Goal: Task Accomplishment & Management: Complete application form

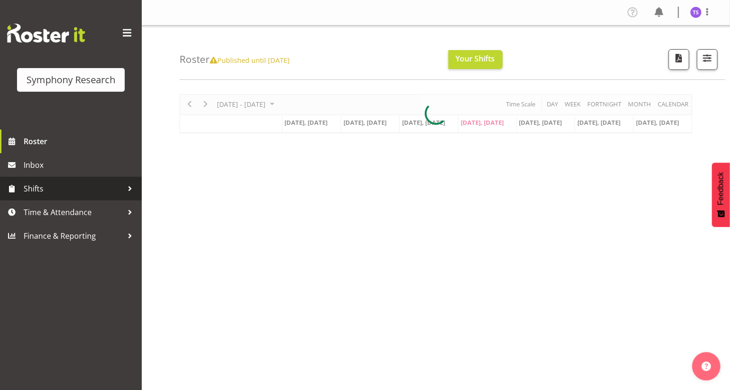
click at [34, 188] on span "Shifts" at bounding box center [73, 188] width 99 height 14
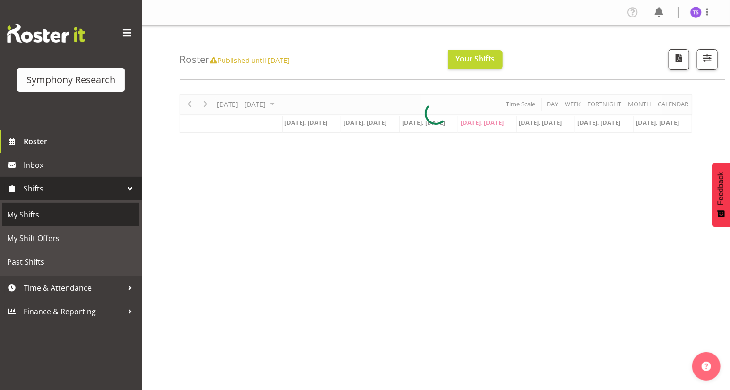
click at [32, 215] on span "My Shifts" at bounding box center [71, 214] width 128 height 14
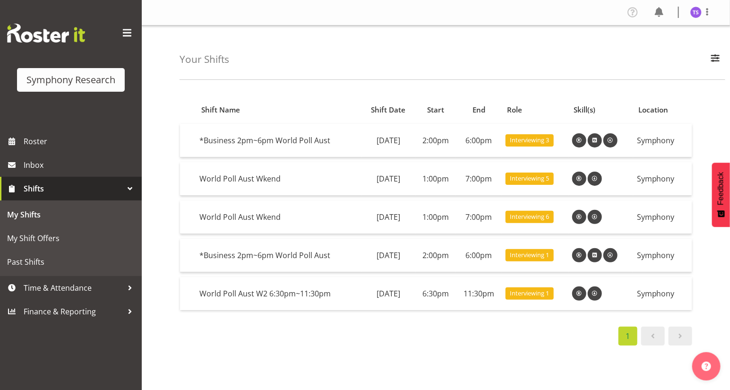
click at [684, 339] on span at bounding box center [680, 335] width 11 height 11
click at [57, 290] on span "Time & Attendance" at bounding box center [73, 288] width 99 height 14
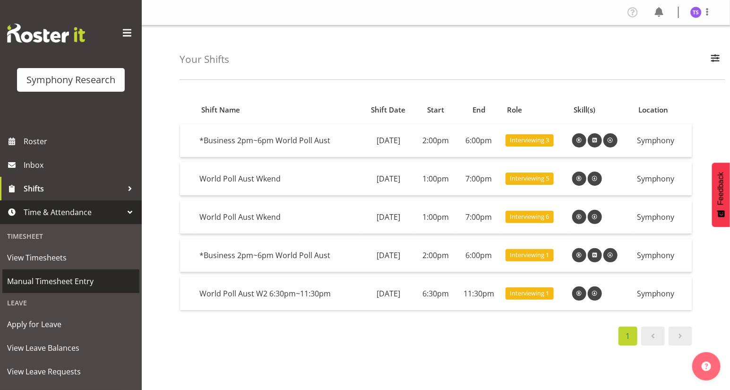
click at [53, 282] on span "Manual Timesheet Entry" at bounding box center [71, 281] width 128 height 14
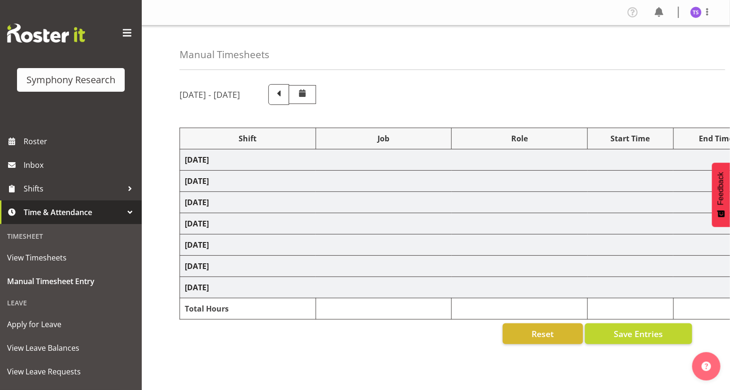
select select "56692"
select select "10499"
select select "47"
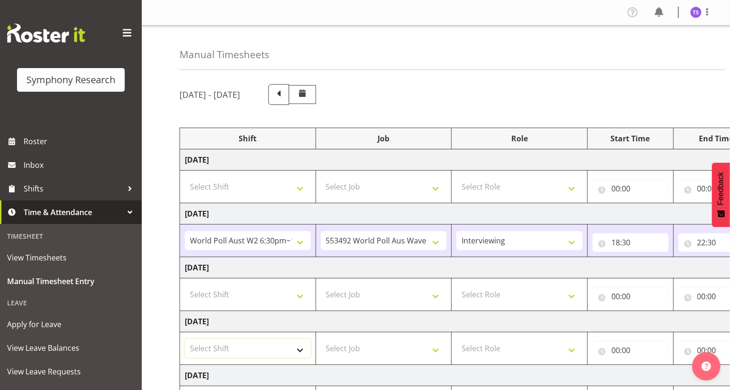
click at [298, 350] on select "Select Shift !!Weekend Residential (Roster IT Shift Label) *Business 9/10am ~ 4…" at bounding box center [248, 348] width 126 height 19
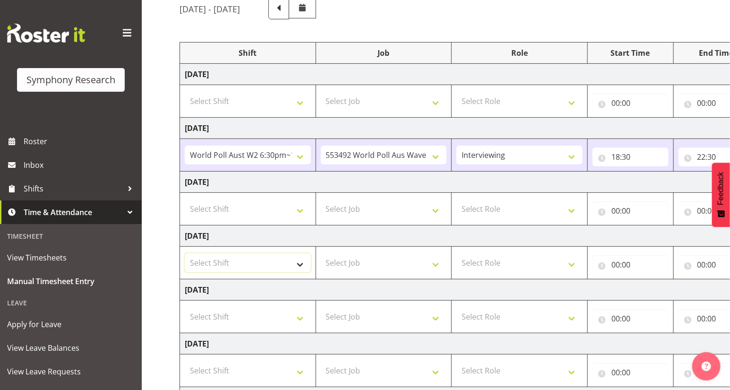
click at [299, 263] on select "Select Shift !!Weekend Residential (Roster IT Shift Label) *Business 9/10am ~ 4…" at bounding box center [248, 262] width 126 height 19
click at [185, 253] on select "Select Shift !!Weekend Residential (Roster IT Shift Label) *Business 9/10am ~ 4…" at bounding box center [248, 262] width 126 height 19
click at [297, 263] on select "!!Weekend Residential (Roster IT Shift Label) *Business 9/10am ~ 4:30pm *Busine…" at bounding box center [248, 262] width 126 height 19
select select "2940"
click at [185, 253] on select "!!Weekend Residential (Roster IT Shift Label) *Business 9/10am ~ 4:30pm *Busine…" at bounding box center [248, 262] width 126 height 19
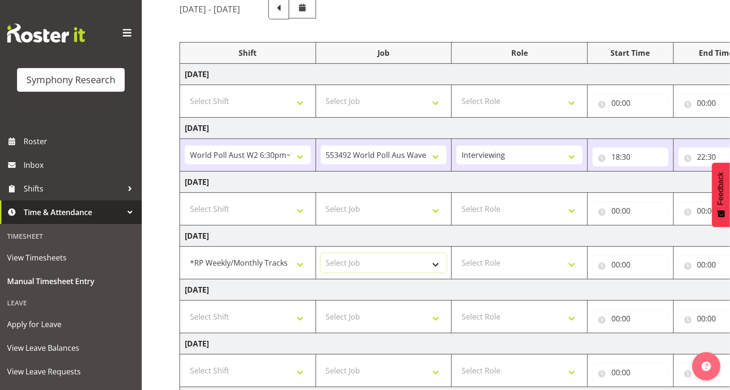
click at [432, 264] on select "Select Job 550060 IF Admin 553492 World Poll Aus Wave 2 Main 2025 553493 World …" at bounding box center [384, 262] width 126 height 19
select select "10575"
click at [321, 253] on select "Select Job 550060 IF Admin 553492 World Poll Aus Wave 2 Main 2025 553493 World …" at bounding box center [384, 262] width 126 height 19
click at [570, 260] on select "Select Role Briefing Interviewing" at bounding box center [519, 262] width 126 height 19
select select "47"
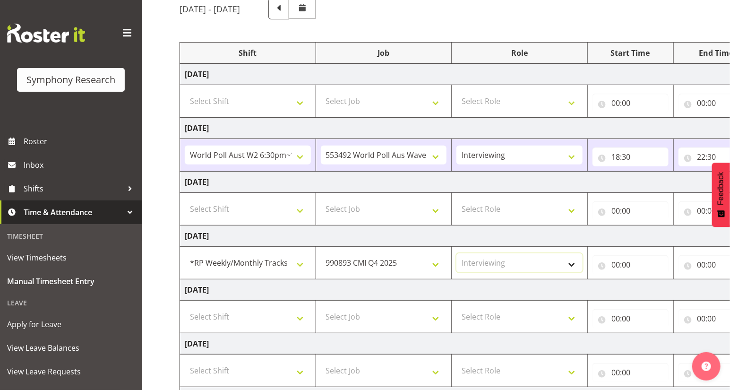
click at [456, 253] on select "Select Role Briefing Interviewing" at bounding box center [519, 262] width 126 height 19
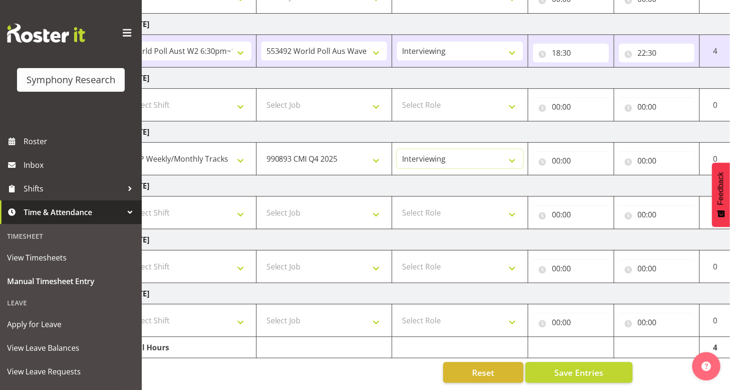
scroll to position [0, 111]
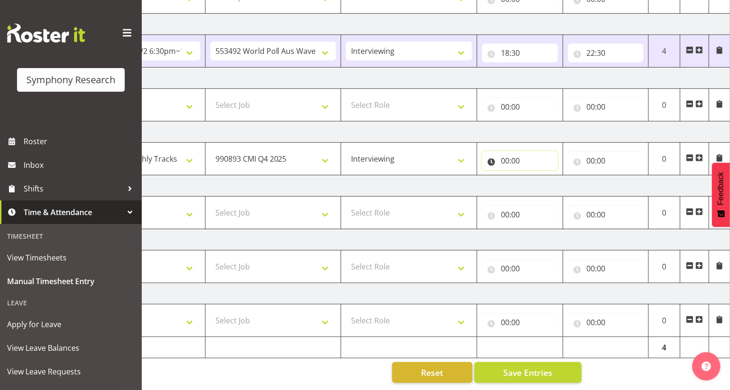
click at [507, 157] on input "00:00" at bounding box center [520, 160] width 76 height 19
click at [547, 181] on select "00 01 02 03 04 05 06 07 08 09 10 11 12 13 14 15 16 17 18 19 20 21 22 23" at bounding box center [546, 185] width 21 height 19
select select "14"
click at [536, 176] on select "00 01 02 03 04 05 06 07 08 09 10 11 12 13 14 15 16 17 18 19 20 21 22 23" at bounding box center [546, 185] width 21 height 19
type input "14:00"
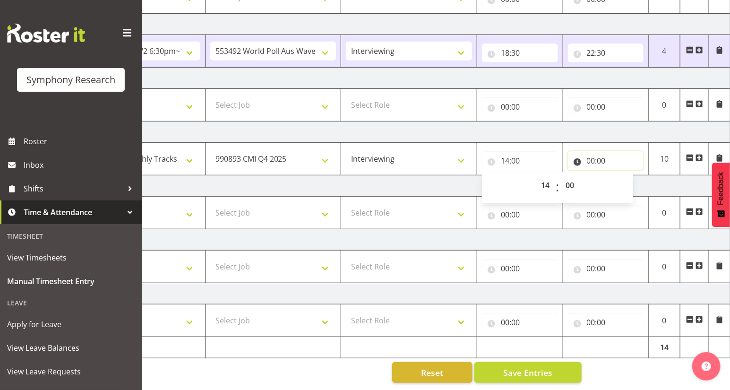
click at [593, 155] on input "00:00" at bounding box center [606, 160] width 76 height 19
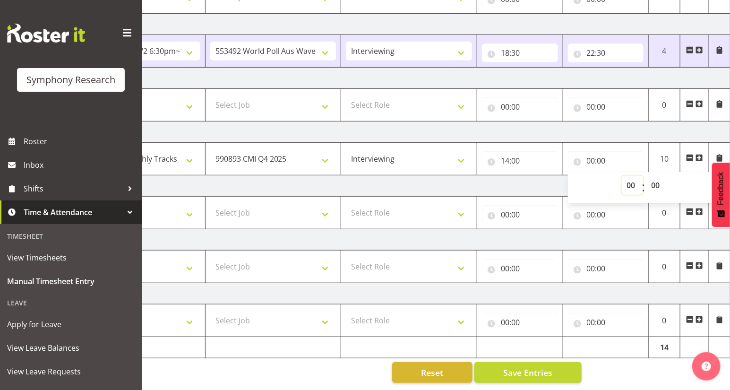
click at [631, 180] on select "00 01 02 03 04 05 06 07 08 09 10 11 12 13 14 15 16 17 18 19 20 21 22 23" at bounding box center [632, 185] width 21 height 19
select select "18"
click at [622, 176] on select "00 01 02 03 04 05 06 07 08 09 10 11 12 13 14 15 16 17 18 19 20 21 22 23" at bounding box center [632, 185] width 21 height 19
type input "18:00"
click at [698, 154] on span at bounding box center [700, 158] width 8 height 8
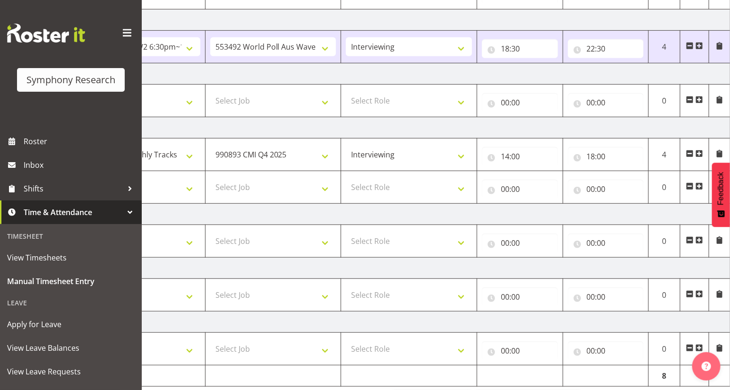
scroll to position [226, 0]
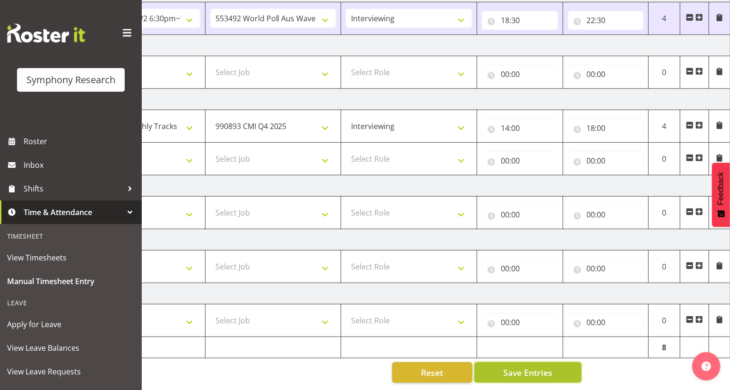
click at [529, 370] on span "Save Entries" at bounding box center [527, 372] width 49 height 12
click at [530, 370] on span "Save Entries" at bounding box center [527, 372] width 49 height 12
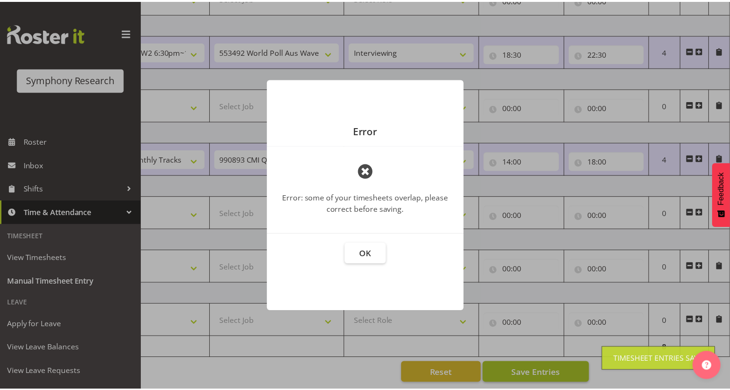
scroll to position [0, 104]
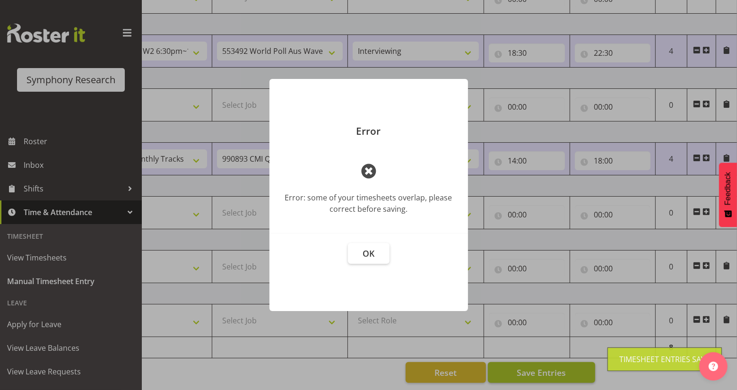
click at [530, 370] on div at bounding box center [368, 195] width 737 height 390
click at [372, 254] on span "OK" at bounding box center [368, 253] width 12 height 11
